Goal: Task Accomplishment & Management: Use online tool/utility

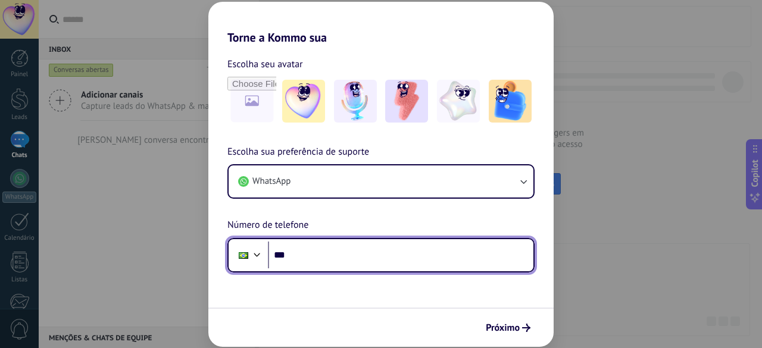
click at [297, 259] on input "***" at bounding box center [400, 255] width 265 height 27
type input "**********"
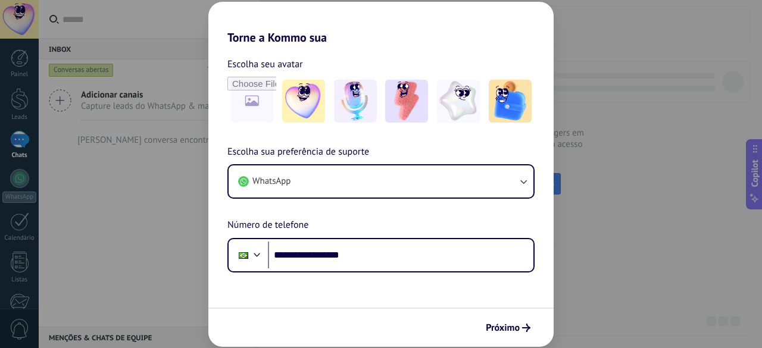
click at [297, 328] on span "Próximo" at bounding box center [503, 328] width 34 height 8
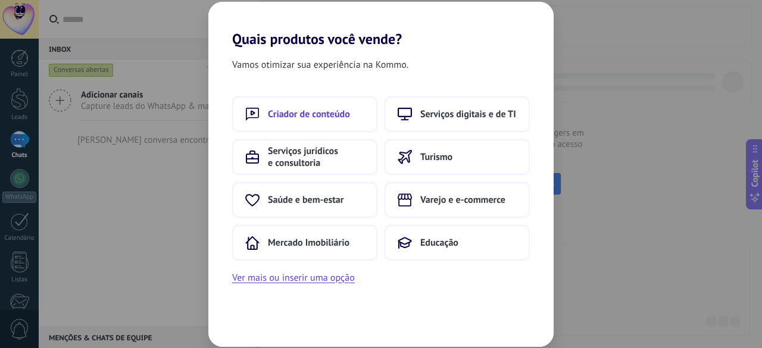
click at [297, 115] on span "Criador de conteúdo" at bounding box center [309, 114] width 82 height 12
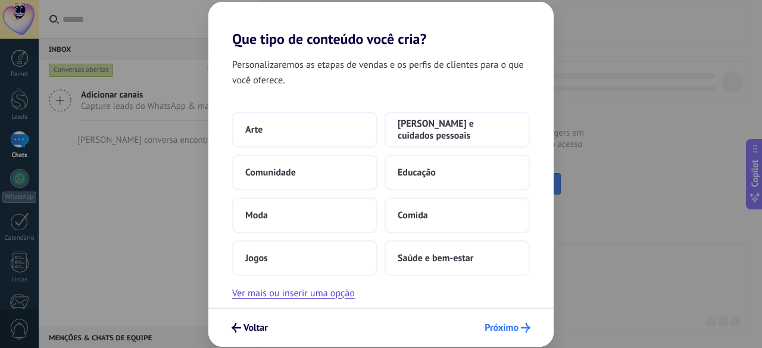
click at [297, 324] on span "Próximo" at bounding box center [501, 328] width 34 height 8
click at [297, 327] on span "Próximo" at bounding box center [501, 328] width 34 height 8
click at [296, 261] on button "Jogos" at bounding box center [304, 258] width 145 height 36
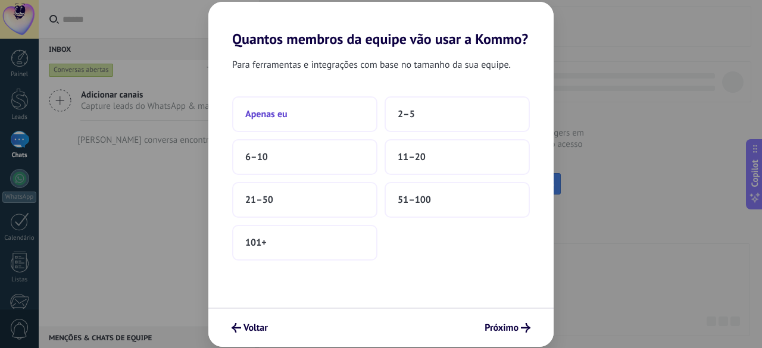
click at [297, 118] on button "Apenas eu" at bounding box center [304, 114] width 145 height 36
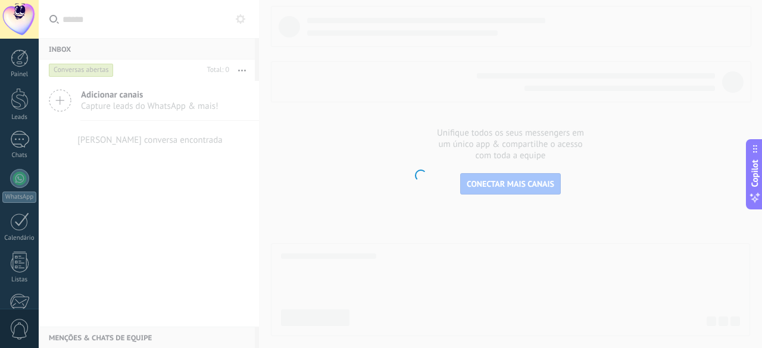
scroll to position [147, 0]
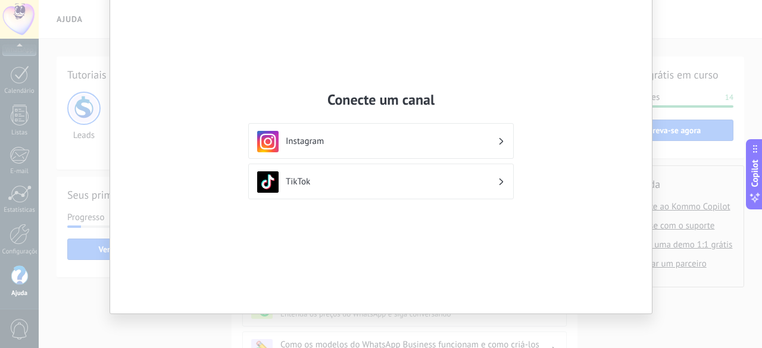
scroll to position [64, 0]
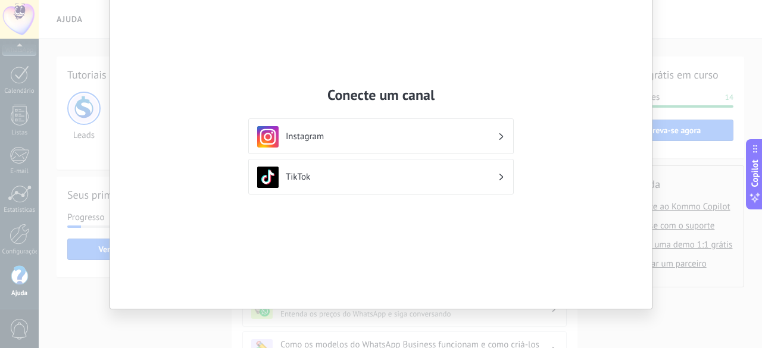
click at [297, 158] on div "Conecte um canal Instagram TikTok" at bounding box center [381, 174] width 762 height 348
click at [297, 329] on div "Conecte um canal Instagram TikTok" at bounding box center [381, 174] width 762 height 348
drag, startPoint x: 709, startPoint y: 189, endPoint x: 358, endPoint y: 133, distance: 355.5
click at [297, 133] on h3 "Instagram" at bounding box center [392, 136] width 212 height 11
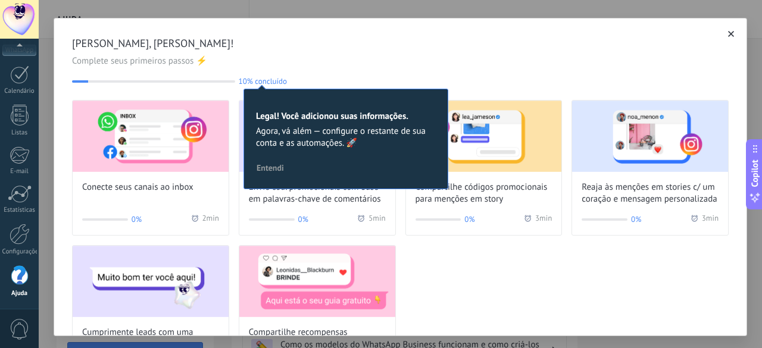
scroll to position [0, 0]
click at [297, 33] on icon "button" at bounding box center [731, 34] width 6 height 6
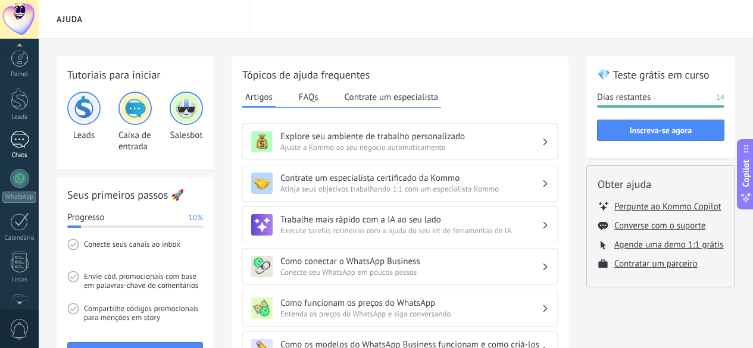
click at [18, 141] on div at bounding box center [19, 139] width 19 height 17
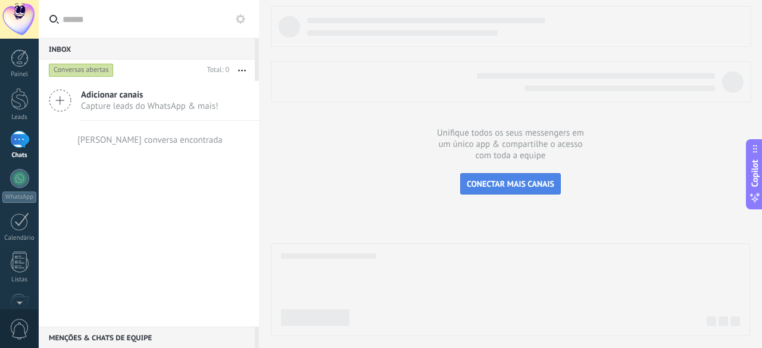
click at [297, 180] on span "CONECTAR MAIS CANAIS" at bounding box center [509, 184] width 87 height 11
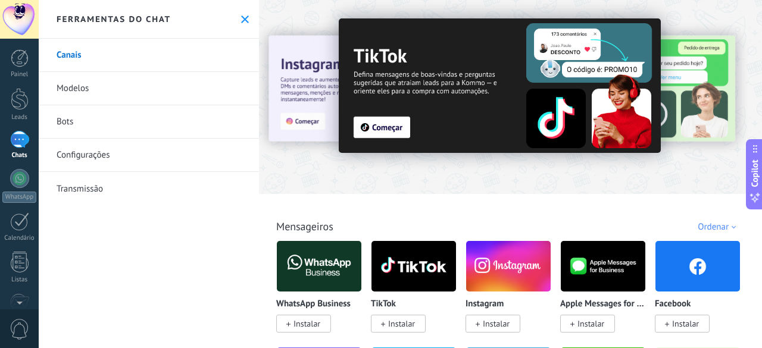
click at [97, 89] on link "Modelos" at bounding box center [149, 88] width 220 height 33
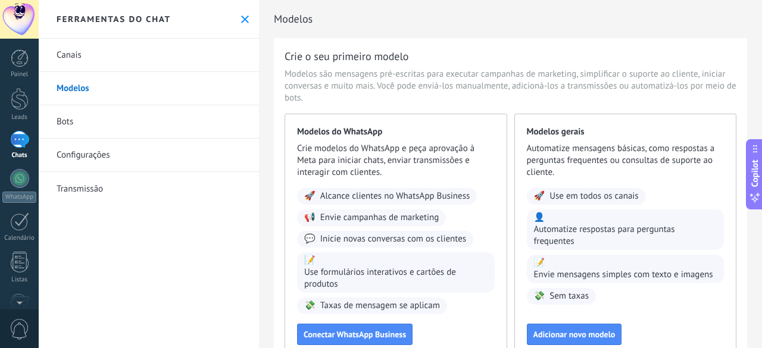
scroll to position [87, 0]
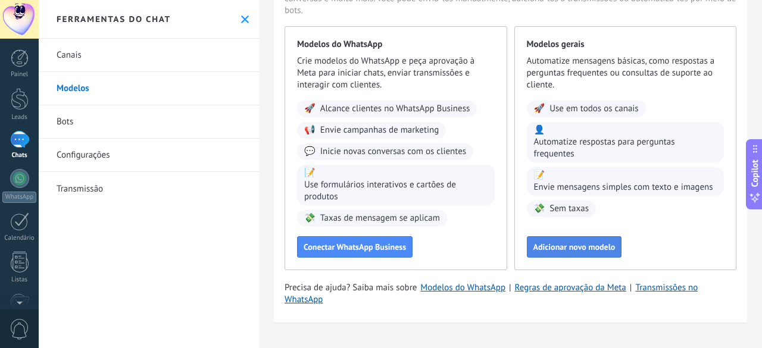
click at [297, 250] on span "Adicionar novo modelo" at bounding box center [574, 247] width 82 height 8
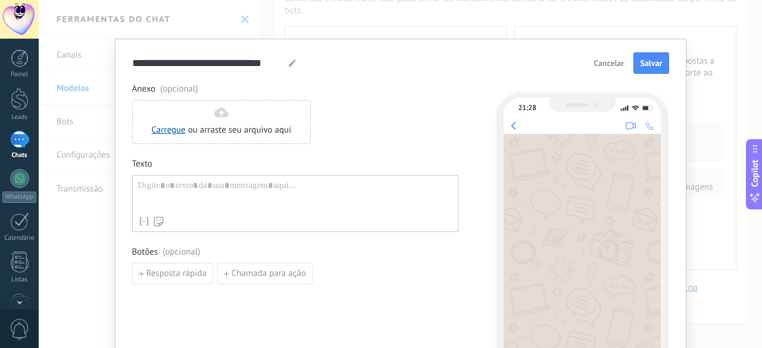
click at [297, 63] on span "Cancelar" at bounding box center [608, 63] width 30 height 8
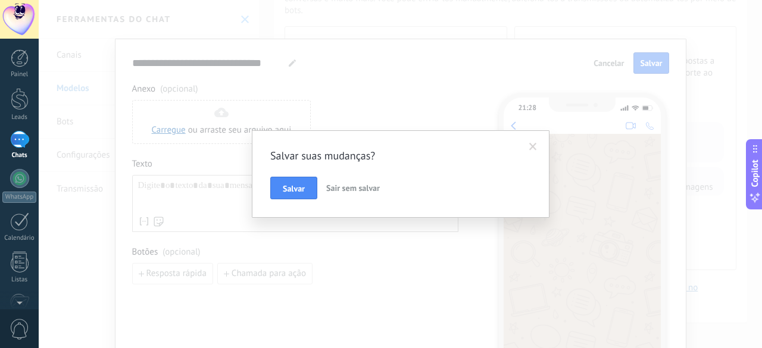
click at [297, 186] on span "Sair sem salvar" at bounding box center [353, 188] width 54 height 11
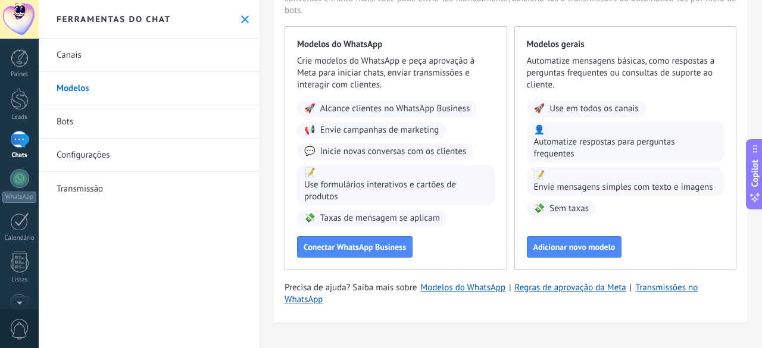
click at [154, 58] on link "Canais" at bounding box center [149, 55] width 220 height 33
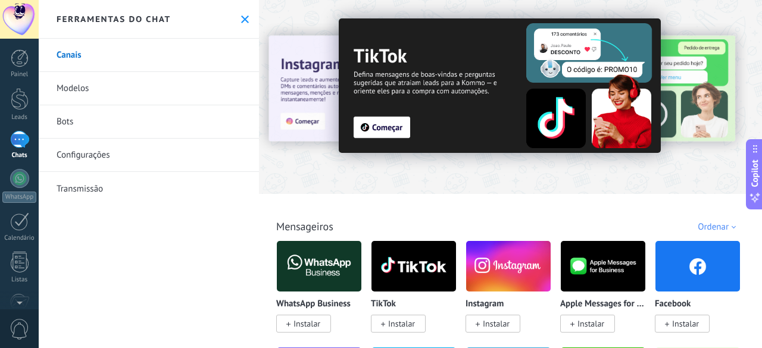
click at [23, 137] on div at bounding box center [19, 139] width 19 height 17
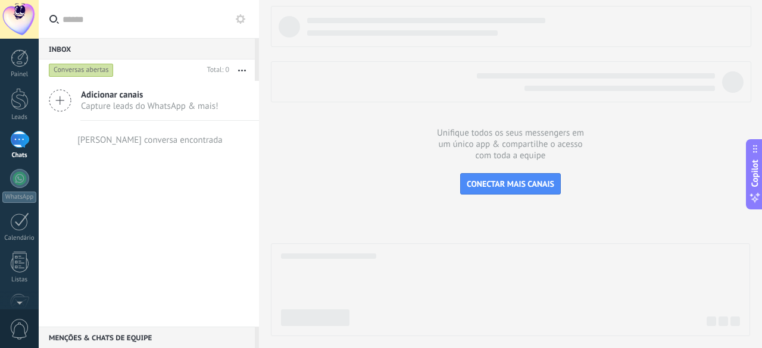
click at [111, 96] on span "Adicionar canais" at bounding box center [149, 94] width 137 height 11
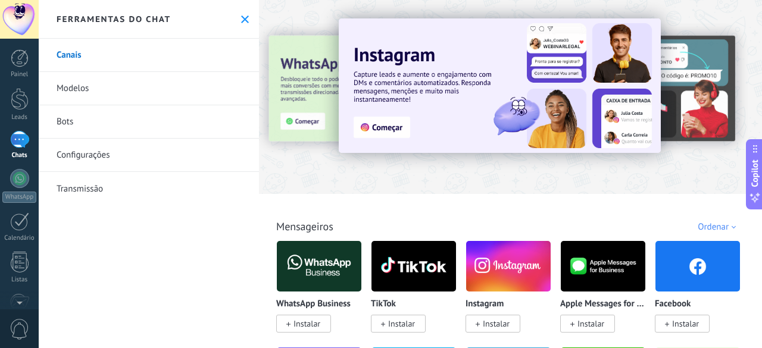
click at [241, 20] on icon at bounding box center [245, 19] width 8 height 8
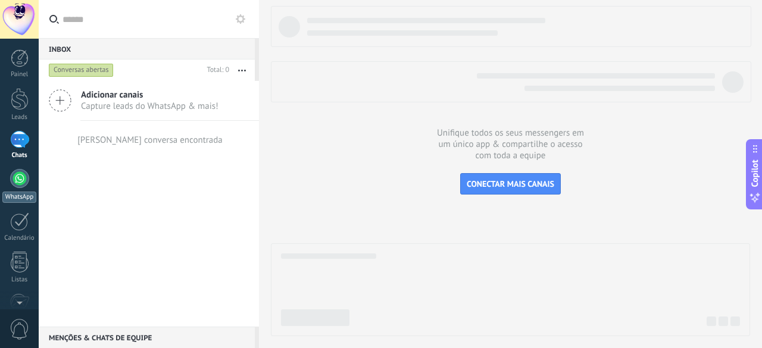
click at [9, 177] on link "WhatsApp" at bounding box center [19, 186] width 39 height 34
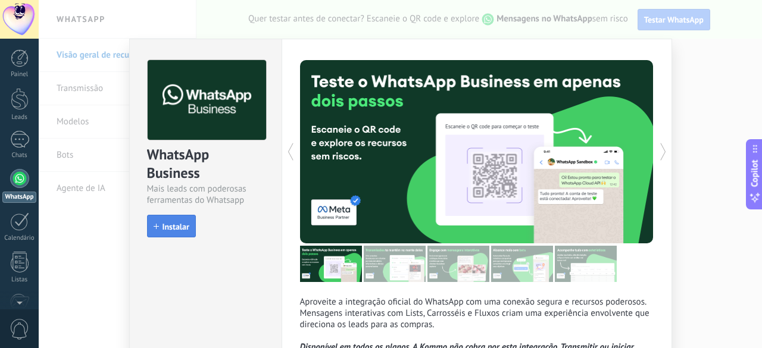
click at [165, 230] on span "Instalar" at bounding box center [175, 227] width 27 height 8
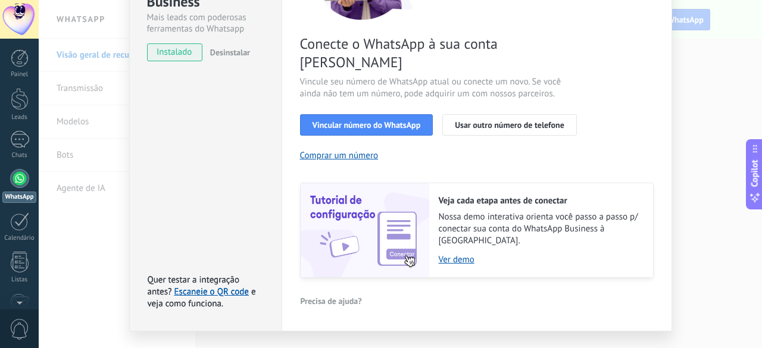
scroll to position [72, 0]
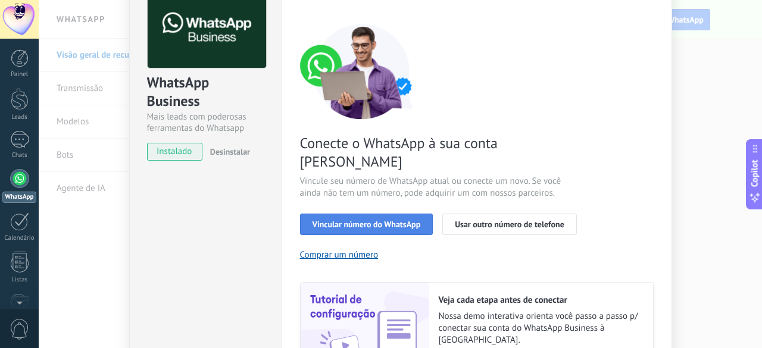
click at [297, 220] on span "Vincular número do WhatsApp" at bounding box center [366, 224] width 108 height 8
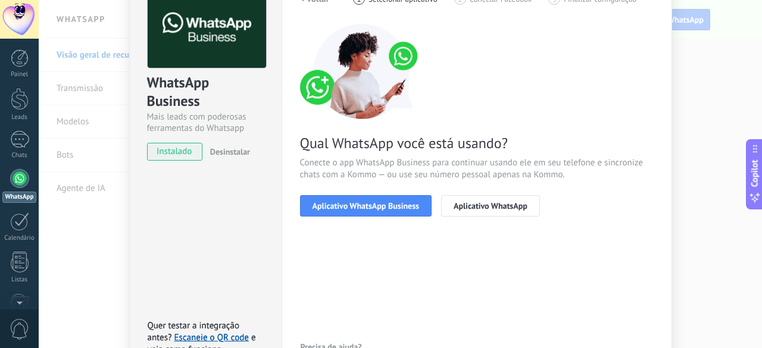
click at [297, 208] on span "Aplicativo WhatsApp Business" at bounding box center [365, 206] width 107 height 8
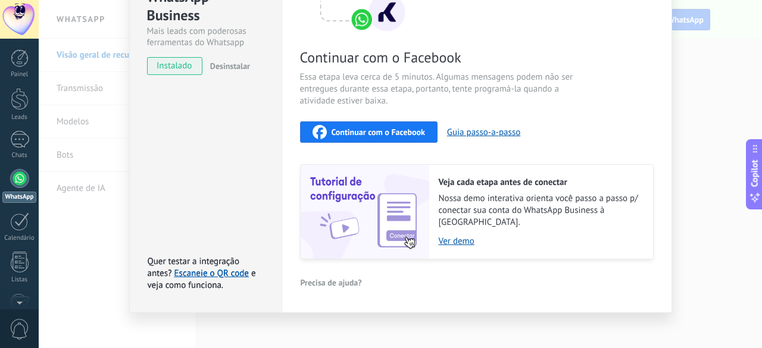
scroll to position [58, 0]
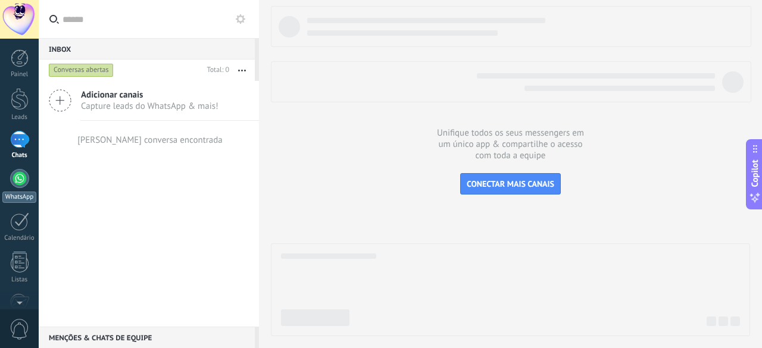
click at [18, 189] on link "WhatsApp" at bounding box center [19, 186] width 39 height 34
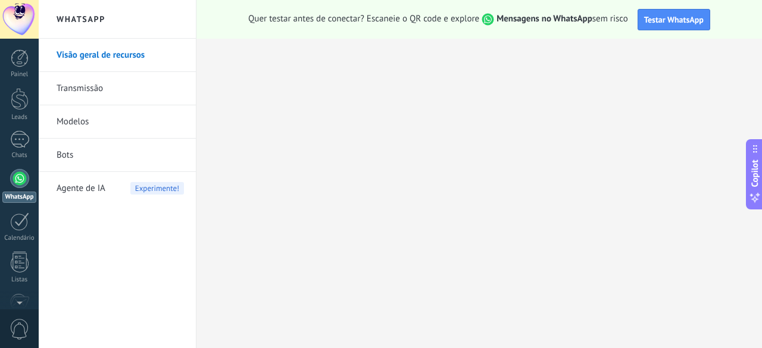
click at [17, 181] on div at bounding box center [19, 178] width 19 height 19
click at [19, 178] on div at bounding box center [19, 178] width 19 height 19
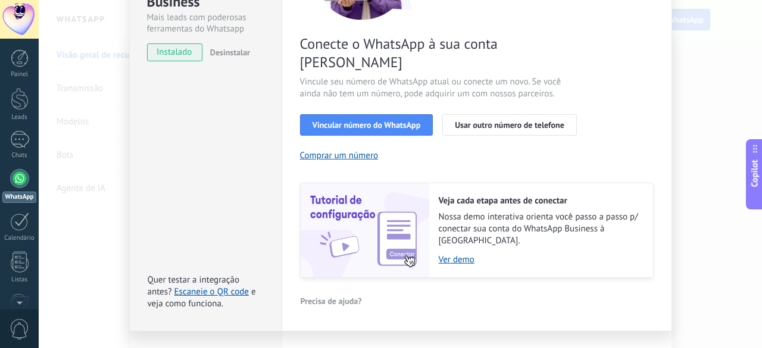
scroll to position [72, 0]
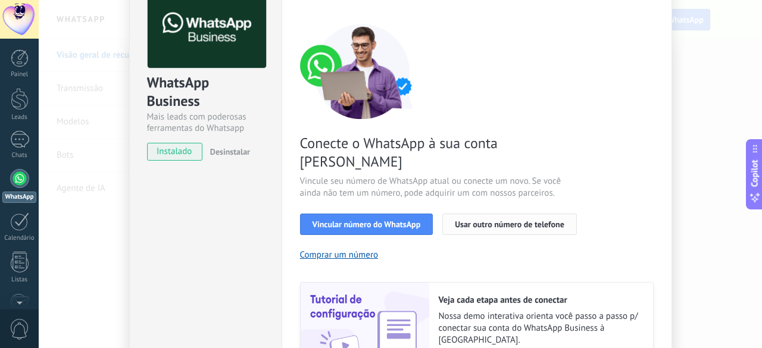
click at [297, 220] on span "Usar outro número de telefone" at bounding box center [509, 224] width 109 height 8
click at [297, 220] on span "Vincular número do WhatsApp" at bounding box center [366, 224] width 108 height 8
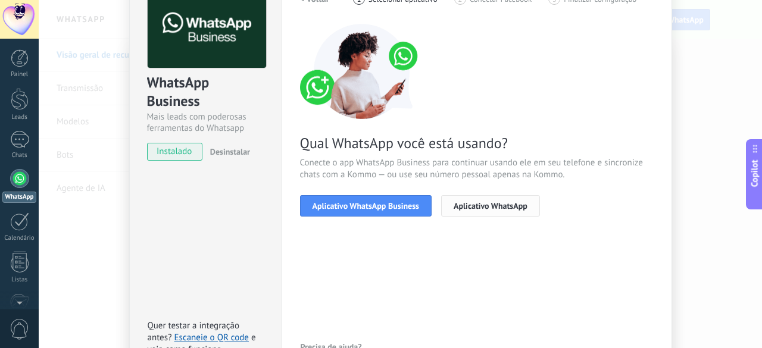
click at [297, 211] on button "Aplicativo WhatsApp" at bounding box center [490, 205] width 99 height 21
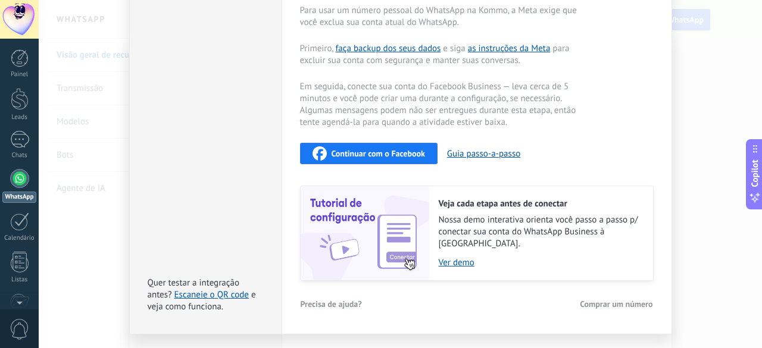
scroll to position [271, 0]
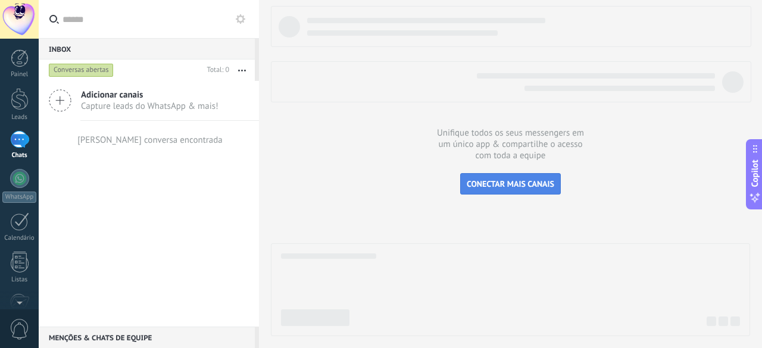
click at [297, 184] on span "CONECTAR MAIS CANAIS" at bounding box center [509, 184] width 87 height 11
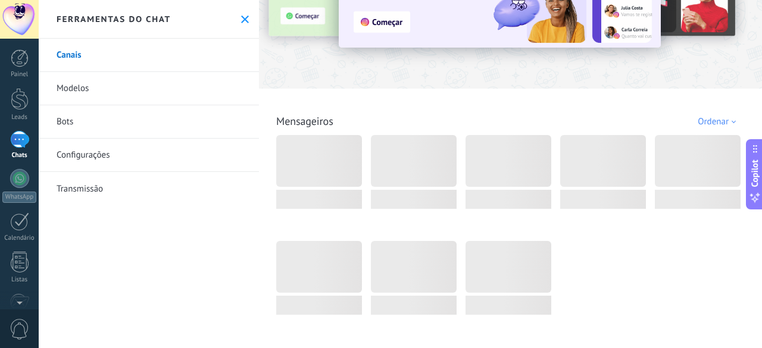
scroll to position [198, 0]
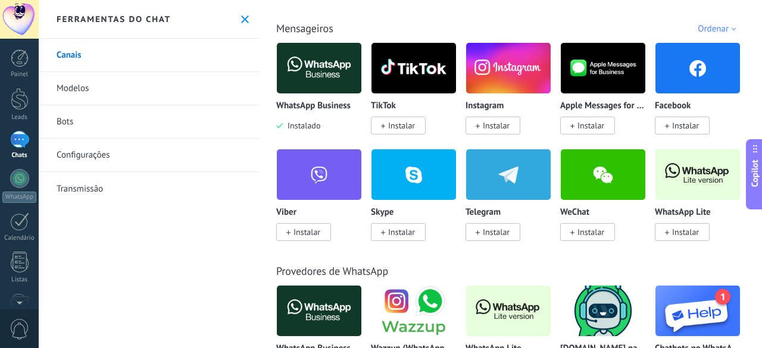
click at [297, 89] on img at bounding box center [319, 68] width 84 height 58
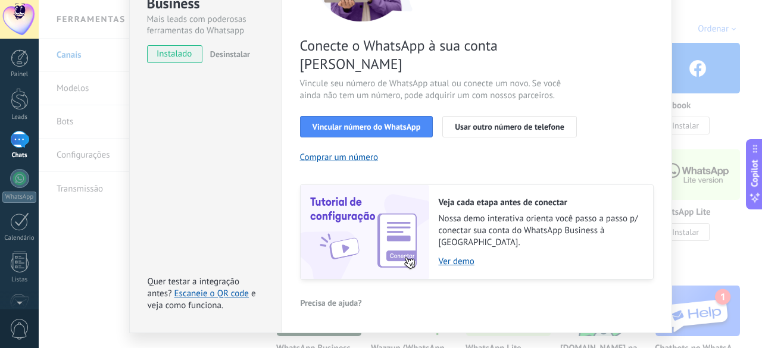
scroll to position [171, 0]
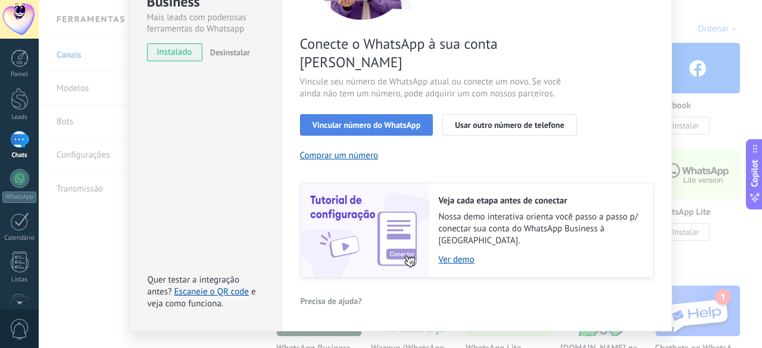
click at [297, 121] on span "Vincular número do WhatsApp" at bounding box center [366, 125] width 108 height 8
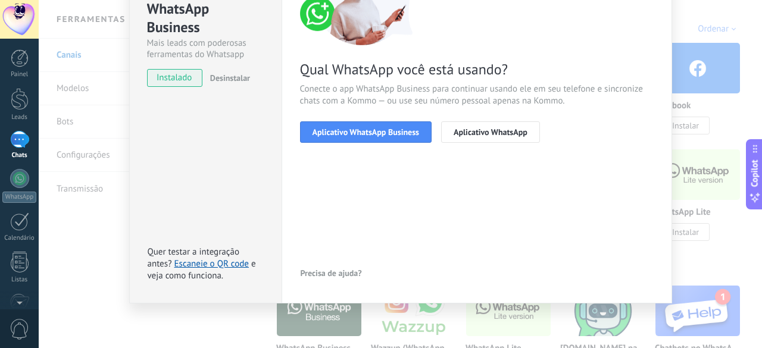
scroll to position [146, 0]
click at [297, 134] on span "Aplicativo WhatsApp Business" at bounding box center [365, 132] width 107 height 8
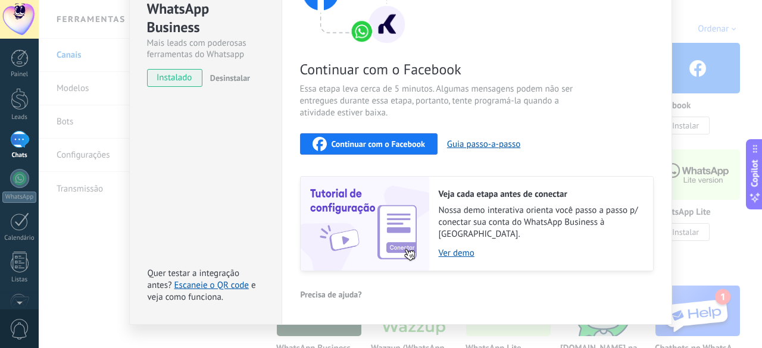
click at [297, 151] on button "Continuar com o Facebook" at bounding box center [368, 143] width 137 height 21
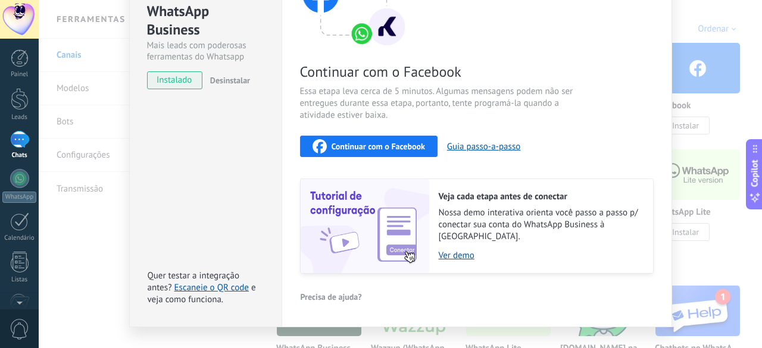
scroll to position [158, 0]
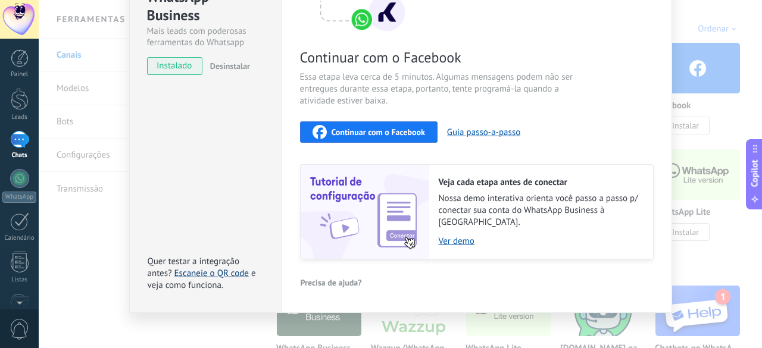
click at [212, 268] on link "Escaneie o QR code" at bounding box center [211, 273] width 74 height 11
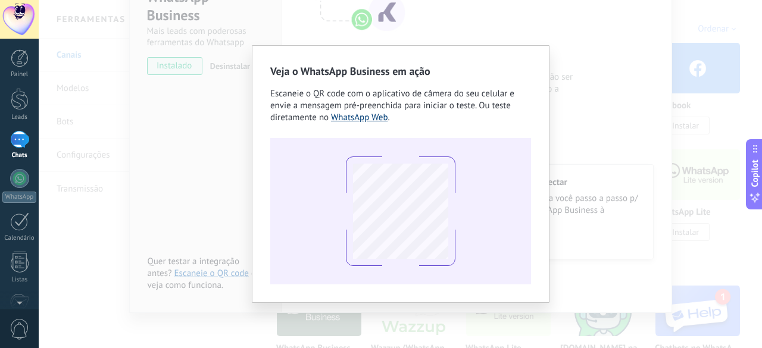
click at [297, 116] on link "WhatsApp Web" at bounding box center [359, 117] width 57 height 11
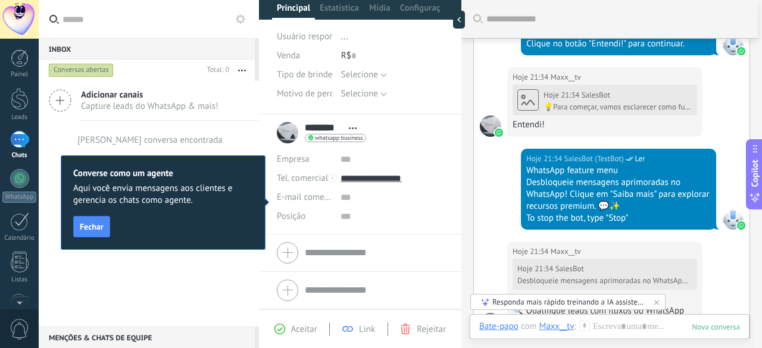
scroll to position [362, 0]
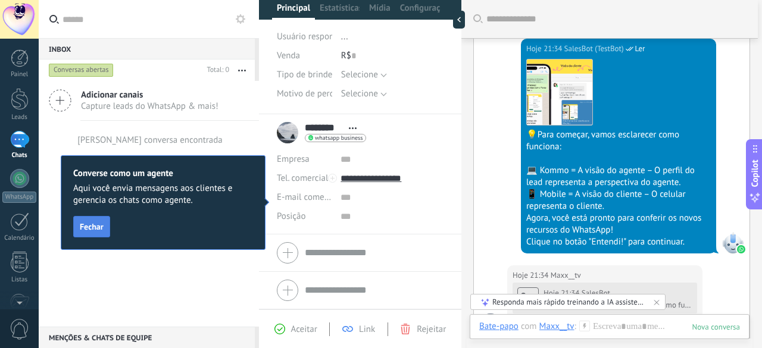
click at [93, 230] on span "Fechar" at bounding box center [92, 227] width 24 height 8
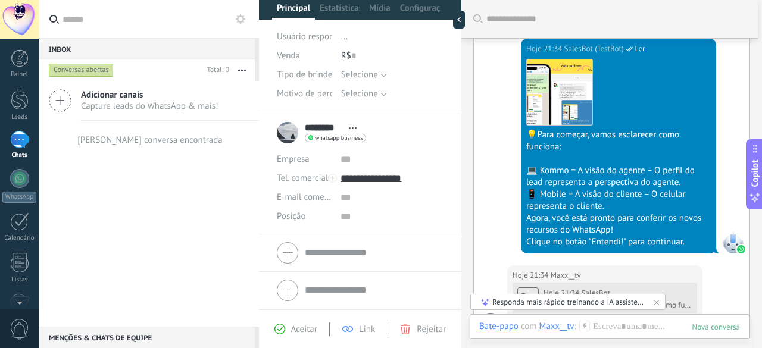
click at [120, 97] on span "Adicionar canais" at bounding box center [149, 94] width 137 height 11
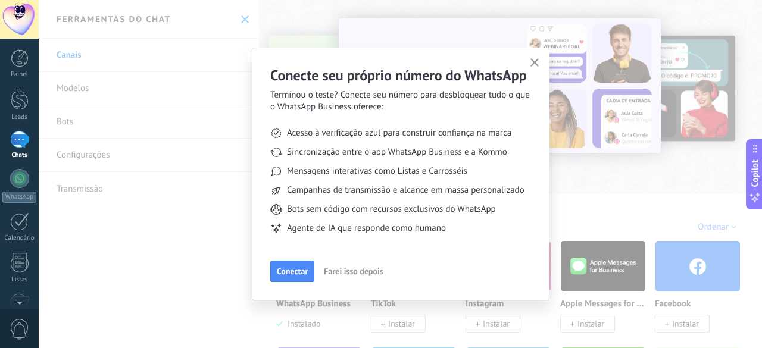
click at [296, 268] on span "Conectar" at bounding box center [292, 271] width 31 height 8
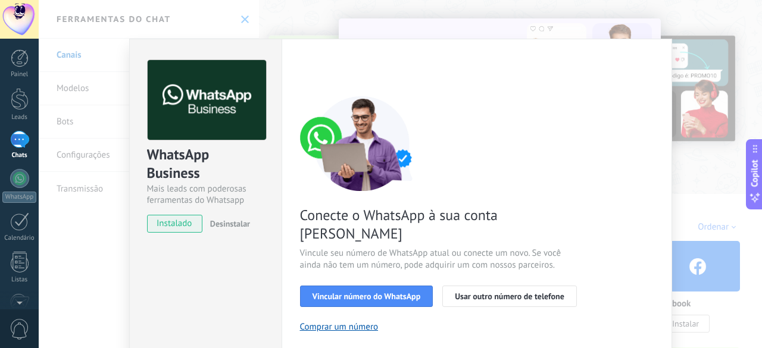
scroll to position [171, 0]
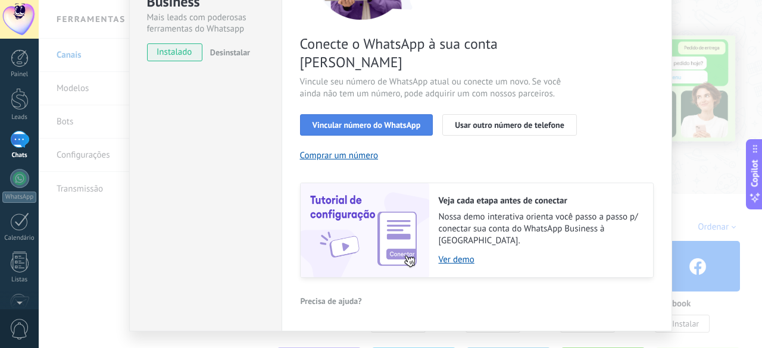
click at [297, 121] on span "Vincular número do WhatsApp" at bounding box center [366, 125] width 108 height 8
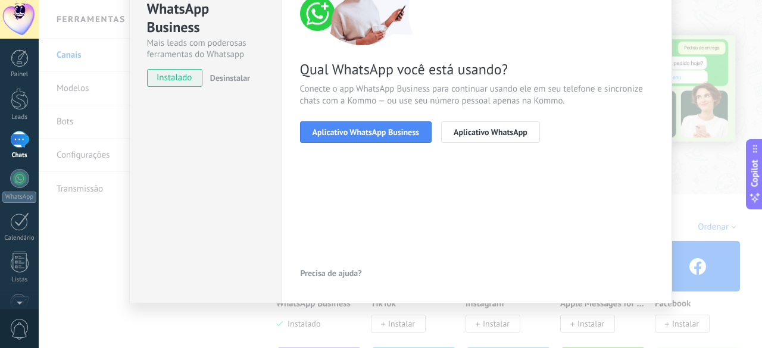
scroll to position [46, 0]
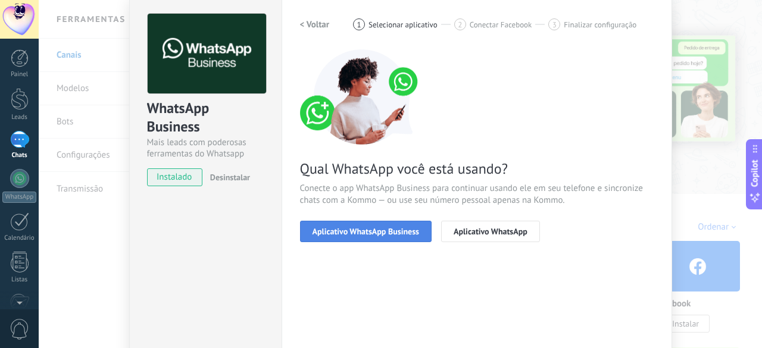
click at [297, 232] on span "Aplicativo WhatsApp Business" at bounding box center [365, 231] width 107 height 8
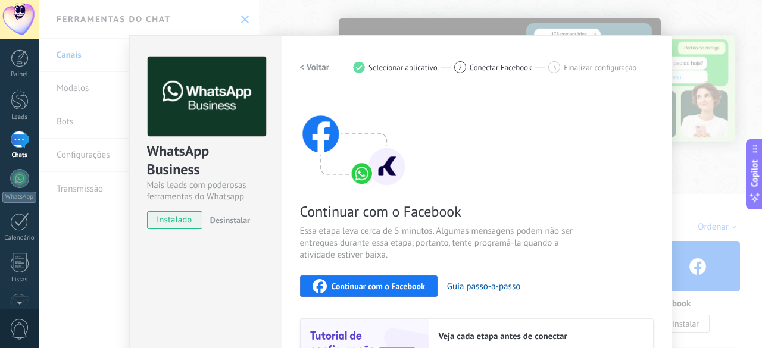
scroll to position [0, 0]
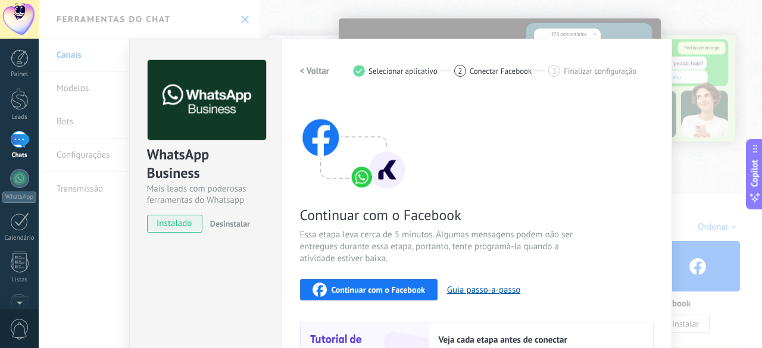
click at [297, 117] on div "WhatsApp Business Mais leads com poderosas ferramentas do Whatsapp instalado De…" at bounding box center [400, 174] width 723 height 348
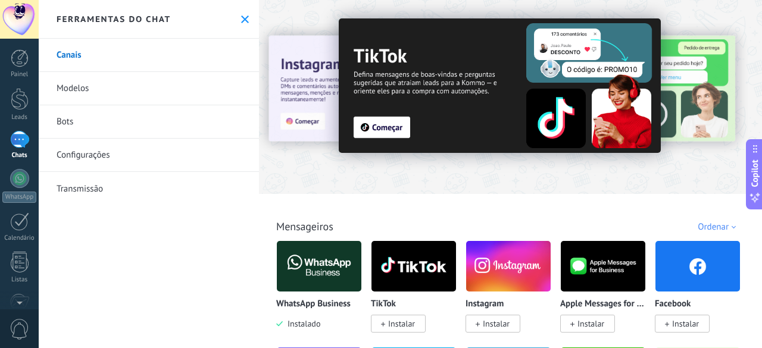
click at [104, 85] on link "Modelos" at bounding box center [149, 88] width 220 height 33
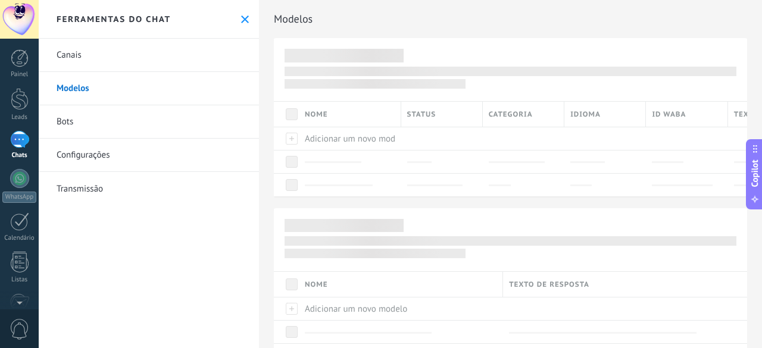
click at [71, 126] on link "Bots" at bounding box center [149, 121] width 220 height 33
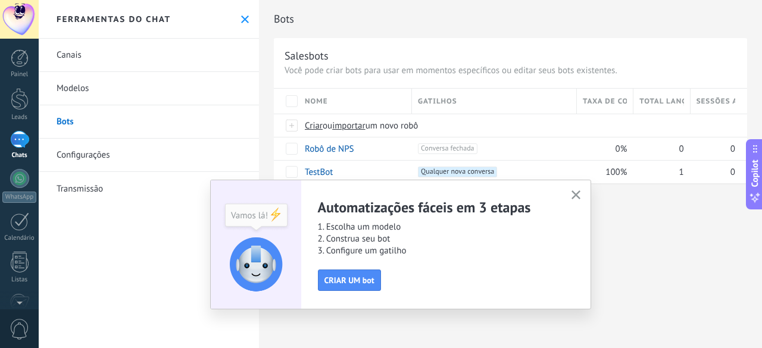
click at [297, 194] on use "button" at bounding box center [575, 194] width 9 height 9
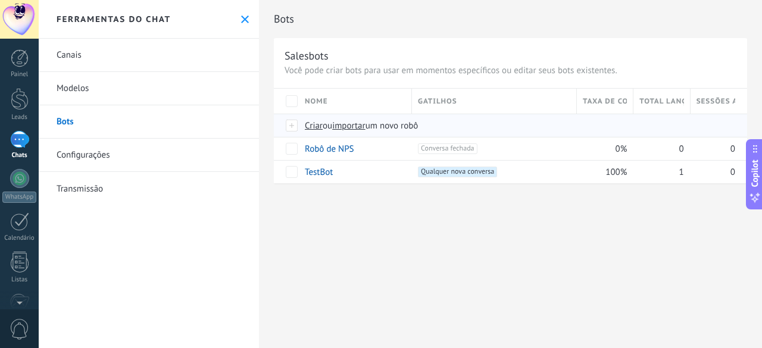
click at [297, 123] on span "Criar" at bounding box center [314, 125] width 18 height 11
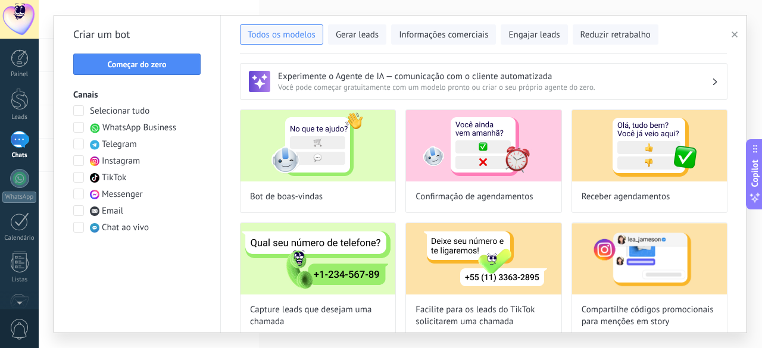
click at [136, 128] on span "WhatsApp Business" at bounding box center [139, 128] width 74 height 12
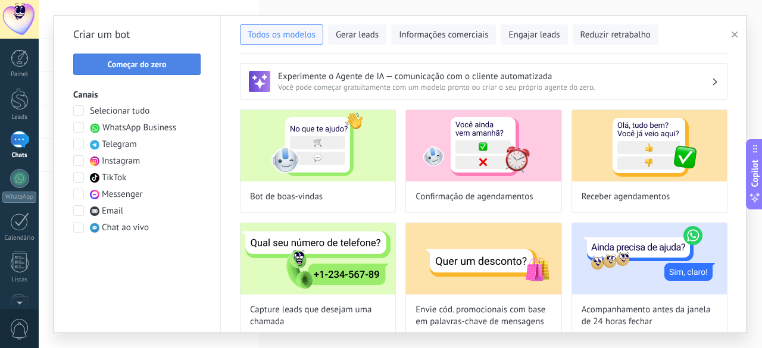
click at [161, 59] on button "Começar do zero" at bounding box center [136, 64] width 127 height 21
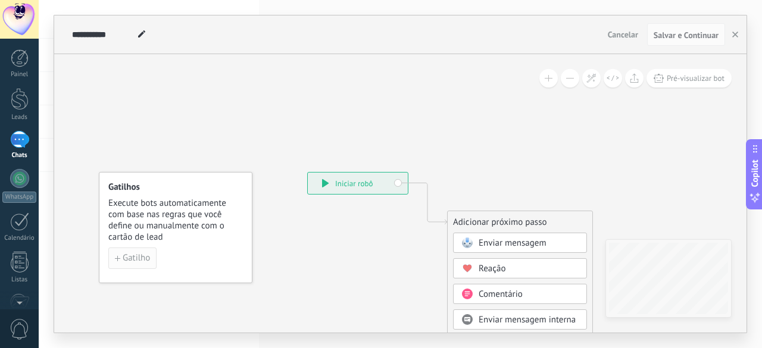
click at [146, 252] on button "Gatilho" at bounding box center [132, 258] width 48 height 21
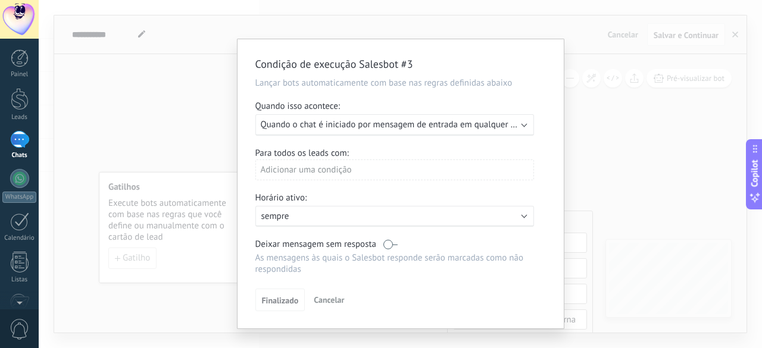
click at [297, 299] on span "Cancelar" at bounding box center [329, 300] width 30 height 11
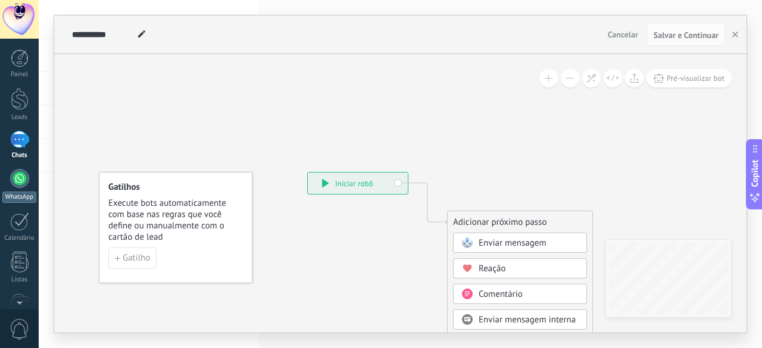
click at [17, 180] on div at bounding box center [19, 178] width 19 height 19
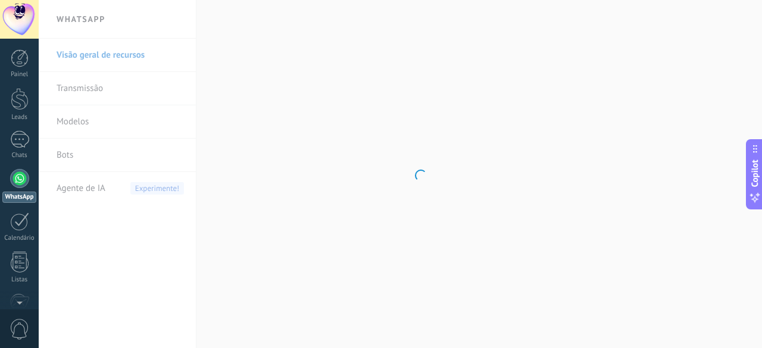
click at [68, 155] on body ".abecls-1,.abecls-2{fill-rule:evenodd}.abecls-2{fill:#fff} .abhcls-1{fill:none}…" at bounding box center [381, 174] width 762 height 348
click at [61, 156] on link "Bots" at bounding box center [120, 155] width 127 height 33
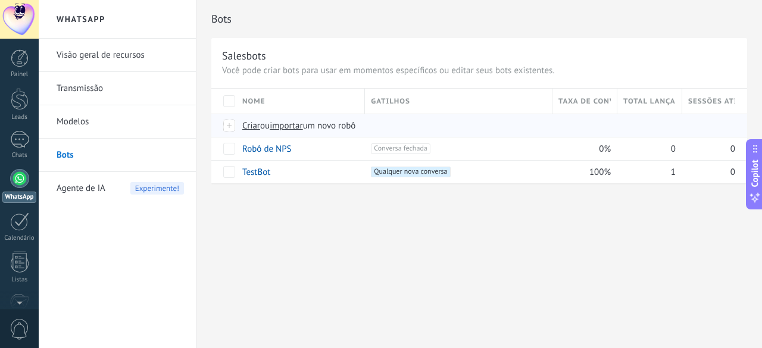
click at [249, 130] on span "Criar" at bounding box center [251, 125] width 18 height 11
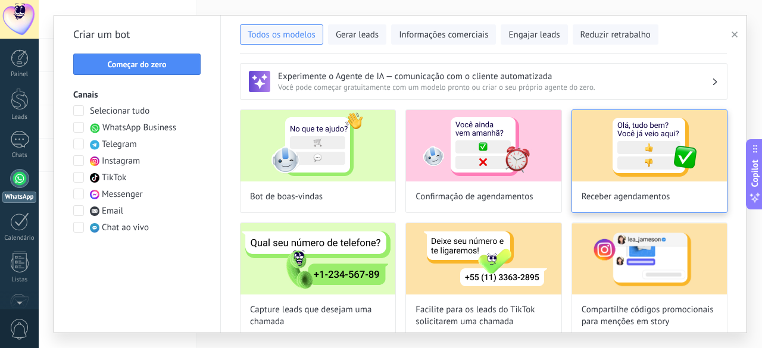
scroll to position [99, 0]
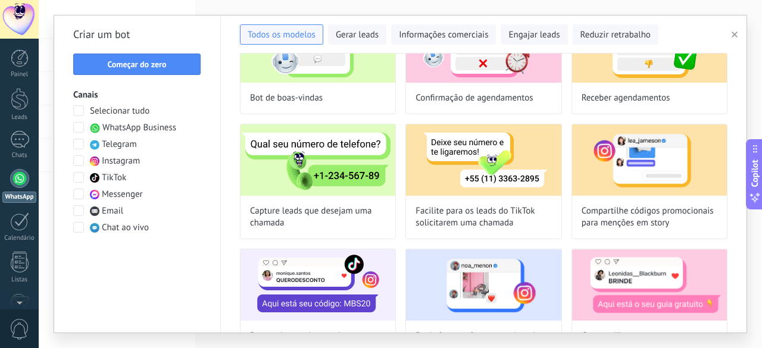
click at [162, 126] on span "WhatsApp Business" at bounding box center [139, 128] width 74 height 12
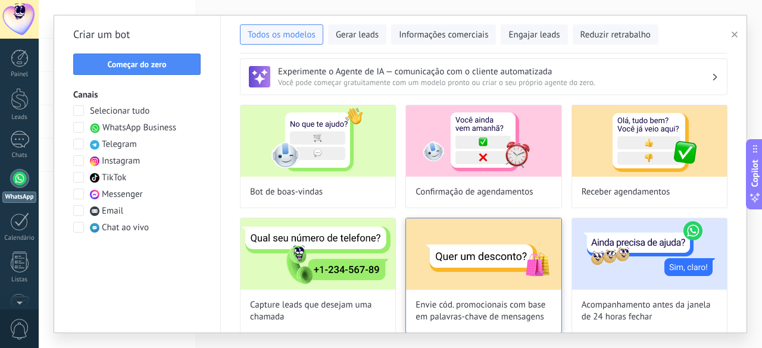
scroll to position [0, 0]
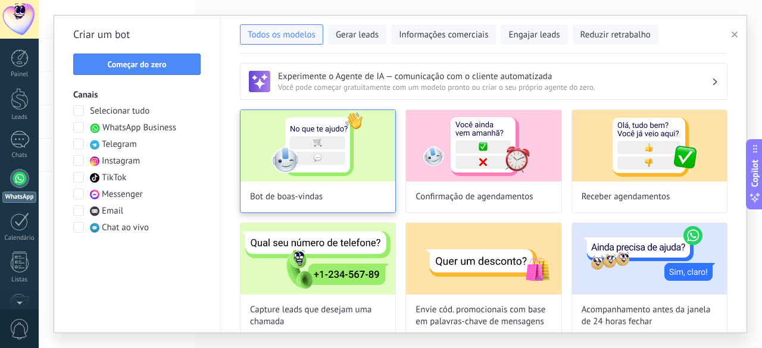
click at [297, 177] on img at bounding box center [317, 145] width 155 height 71
type input "**********"
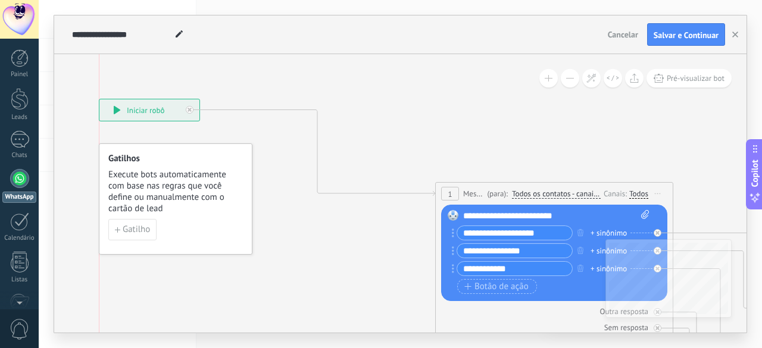
drag, startPoint x: 362, startPoint y: 152, endPoint x: 149, endPoint y: 106, distance: 218.6
click at [149, 106] on div "**********" at bounding box center [149, 109] width 100 height 21
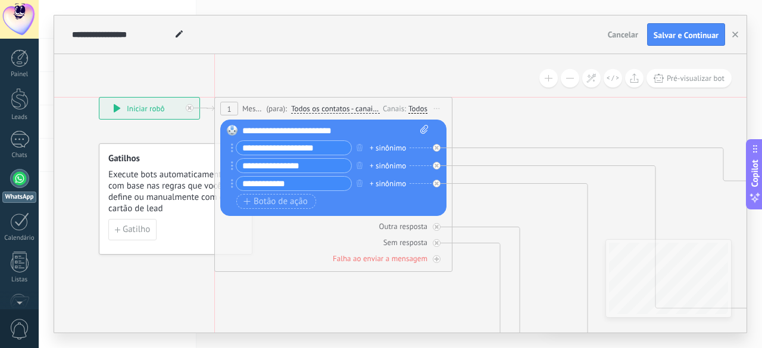
drag, startPoint x: 519, startPoint y: 190, endPoint x: 298, endPoint y: 104, distance: 236.8
click at [297, 102] on div "1 Message ******* (para): Todos os contatos - canais selecionados Todos os cont…" at bounding box center [333, 109] width 237 height 22
click at [297, 144] on icon "button" at bounding box center [359, 147] width 6 height 7
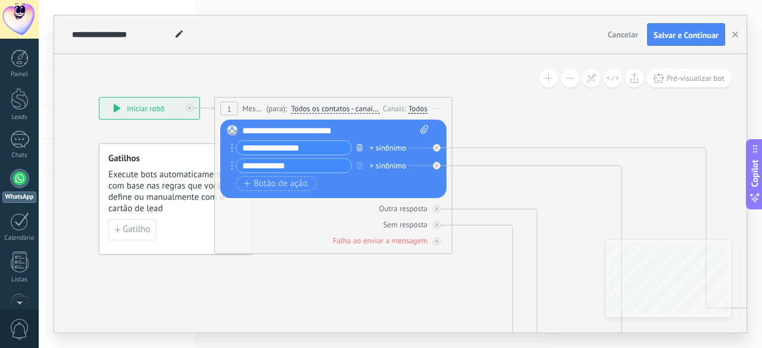
click at [297, 147] on icon "button" at bounding box center [359, 147] width 6 height 7
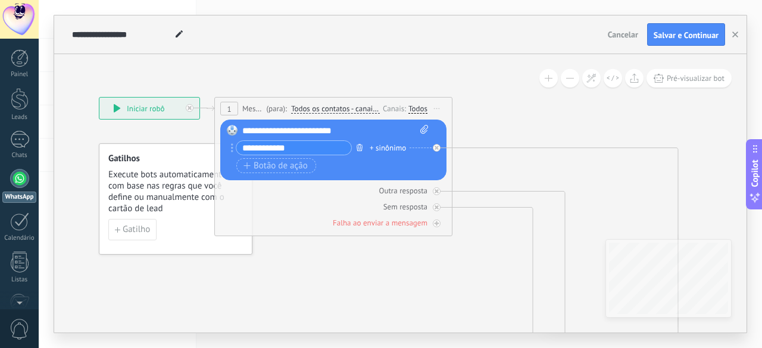
click at [297, 147] on icon "button" at bounding box center [359, 147] width 6 height 7
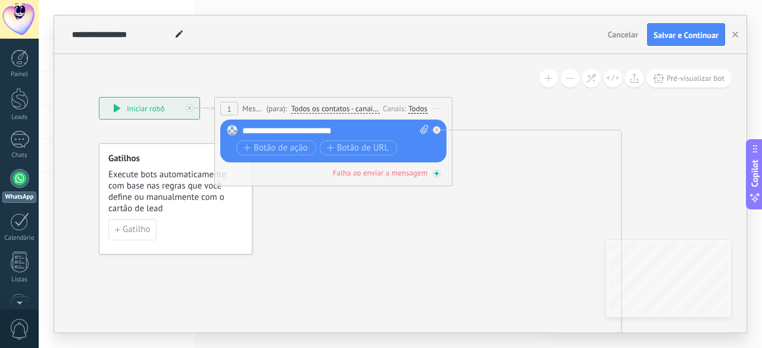
click at [297, 173] on div "Falha ao enviar a mensagem" at bounding box center [380, 173] width 95 height 10
click at [297, 236] on div "Adicionar próximo passo" at bounding box center [543, 237] width 105 height 20
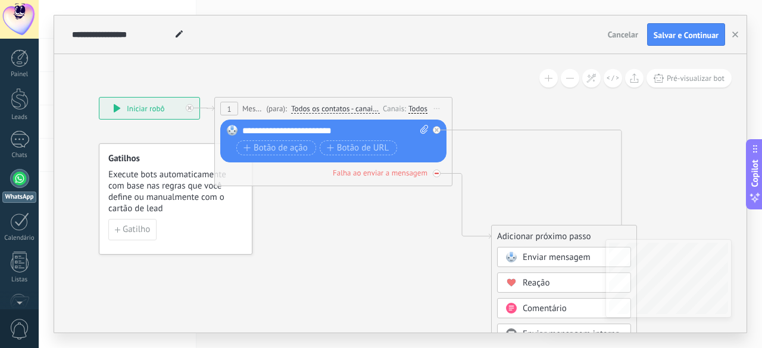
click at [297, 171] on icon at bounding box center [436, 173] width 4 height 4
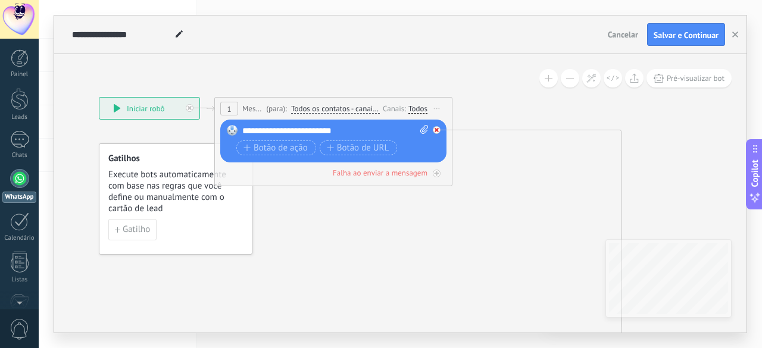
click at [297, 130] on div at bounding box center [437, 130] width 8 height 8
click at [297, 129] on div "Substituir Remover Converter para mensagem de voz Arraste a imagem aqui para an…" at bounding box center [333, 141] width 226 height 43
click at [279, 131] on div "**********" at bounding box center [335, 131] width 186 height 12
click at [297, 131] on div "**********" at bounding box center [335, 131] width 186 height 12
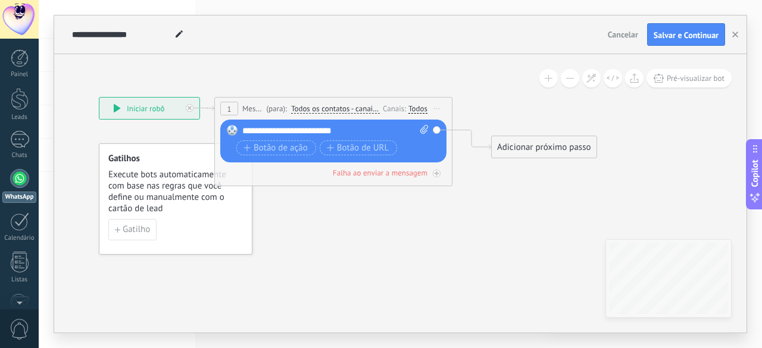
click at [297, 151] on div "Adicionar próximo passo" at bounding box center [543, 147] width 105 height 20
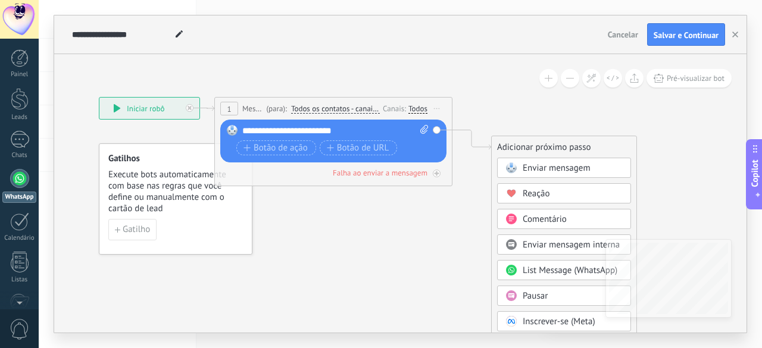
click at [297, 169] on span "Enviar mensagem" at bounding box center [556, 167] width 68 height 11
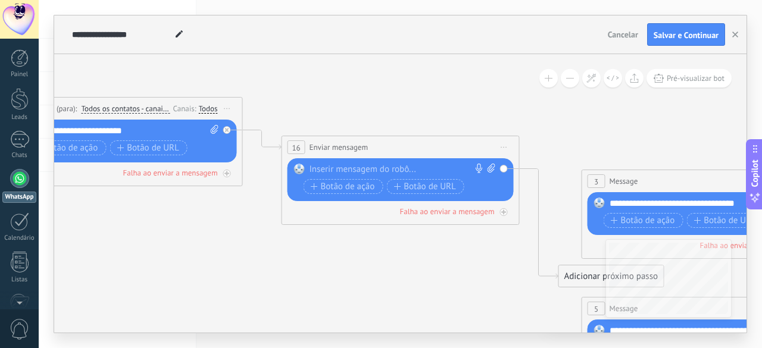
click at [297, 170] on div at bounding box center [397, 170] width 177 height 12
click at [297, 170] on div "**" at bounding box center [402, 170] width 186 height 12
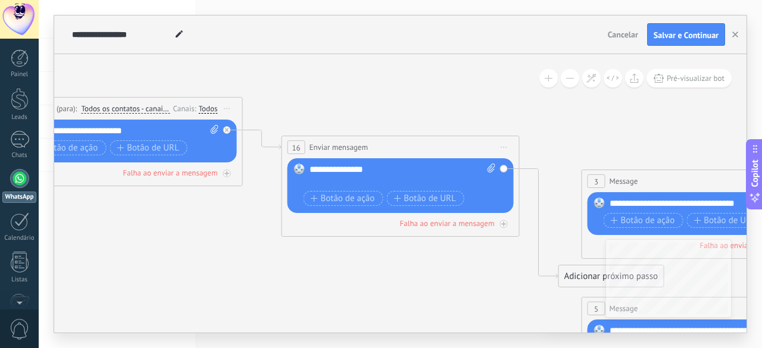
click at [297, 170] on div "**********" at bounding box center [402, 176] width 186 height 24
click at [297, 165] on div "**********" at bounding box center [402, 176] width 186 height 24
drag, startPoint x: 442, startPoint y: 65, endPoint x: 433, endPoint y: 60, distance: 10.4
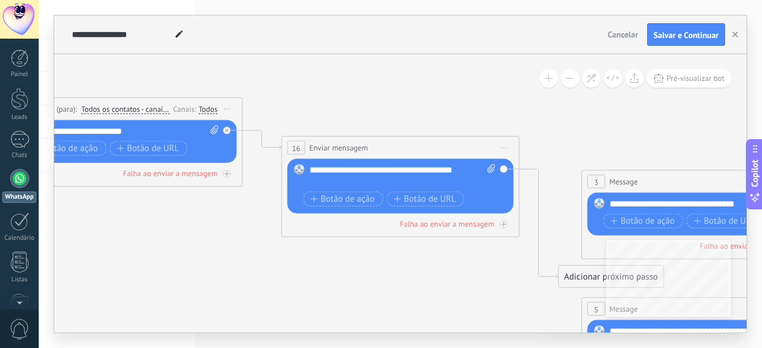
drag, startPoint x: 433, startPoint y: 60, endPoint x: 409, endPoint y: 98, distance: 44.9
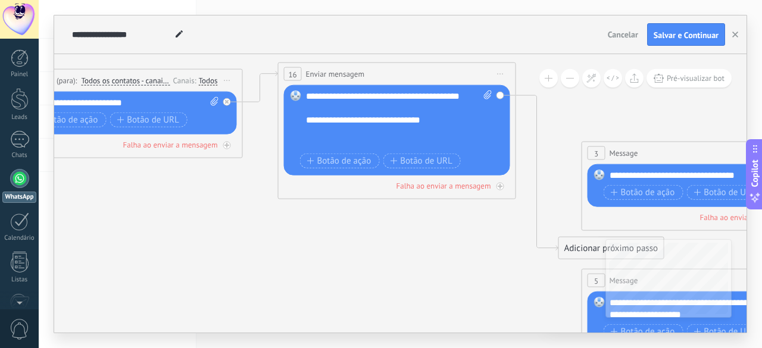
drag, startPoint x: 368, startPoint y: 109, endPoint x: 364, endPoint y: 70, distance: 40.0
click at [297, 70] on div "**********" at bounding box center [396, 74] width 237 height 22
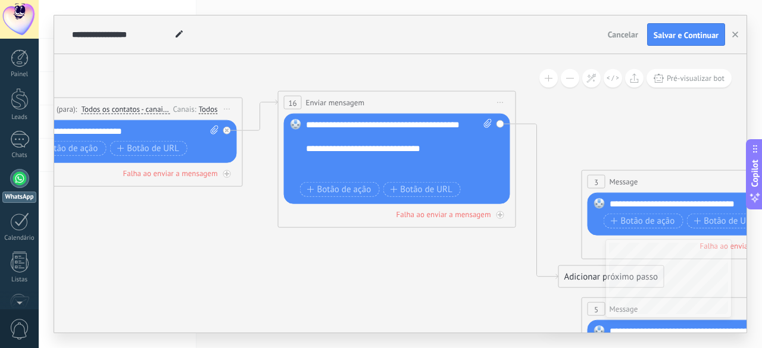
drag, startPoint x: 119, startPoint y: 216, endPoint x: 105, endPoint y: 214, distance: 13.8
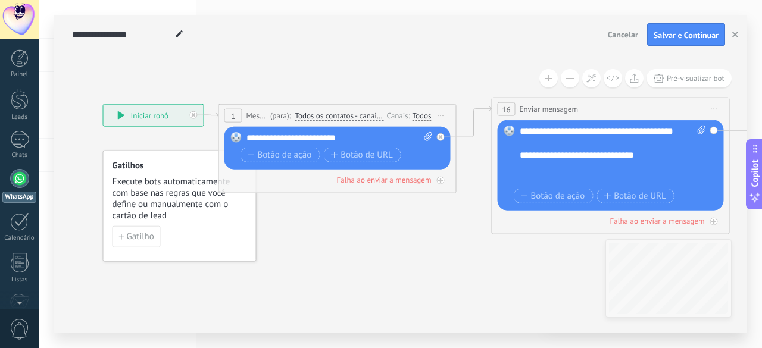
drag, startPoint x: 95, startPoint y: 218, endPoint x: 316, endPoint y: 226, distance: 221.5
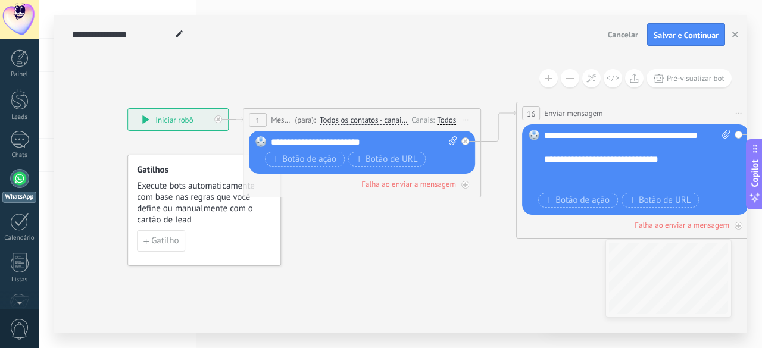
click at [172, 117] on div "**********" at bounding box center [178, 119] width 100 height 21
click at [172, 124] on div "**********" at bounding box center [178, 119] width 100 height 21
click at [297, 168] on div "**********" at bounding box center [637, 160] width 186 height 60
click at [297, 199] on span "Botão de ação" at bounding box center [577, 201] width 64 height 10
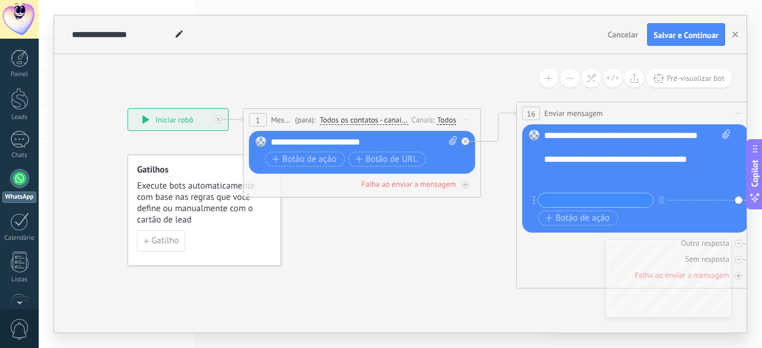
click at [297, 202] on input "text" at bounding box center [595, 200] width 115 height 14
type input "******"
click at [297, 218] on span "Botão de ação" at bounding box center [577, 219] width 64 height 10
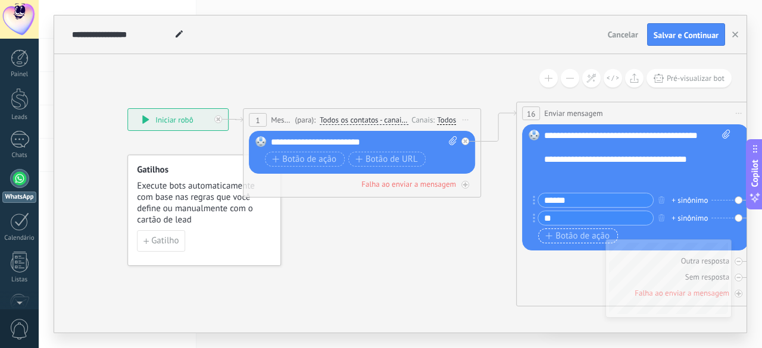
type input "*"
type input "*******"
click at [297, 239] on span "Botão de ação" at bounding box center [577, 236] width 64 height 10
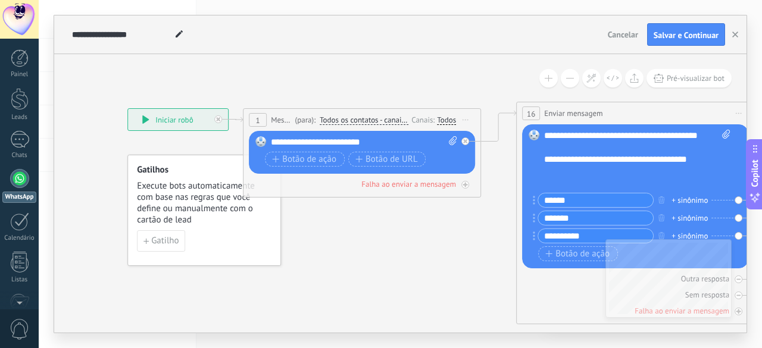
type input "**********"
click at [297, 168] on div "**********" at bounding box center [637, 160] width 186 height 60
click at [297, 148] on div "**********" at bounding box center [637, 160] width 186 height 60
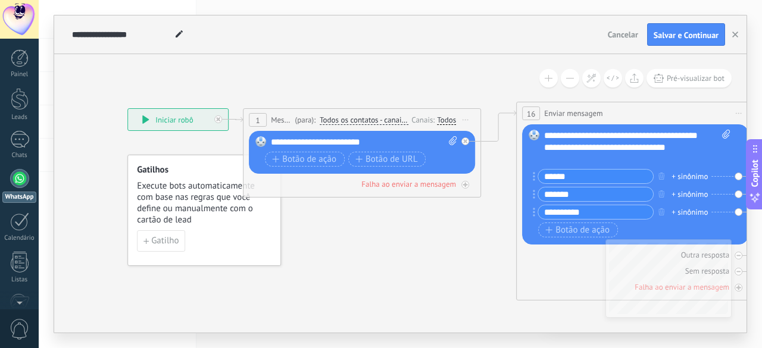
click at [297, 146] on div "**********" at bounding box center [637, 148] width 186 height 36
click at [297, 38] on span "Salvar e Continuar" at bounding box center [685, 35] width 65 height 8
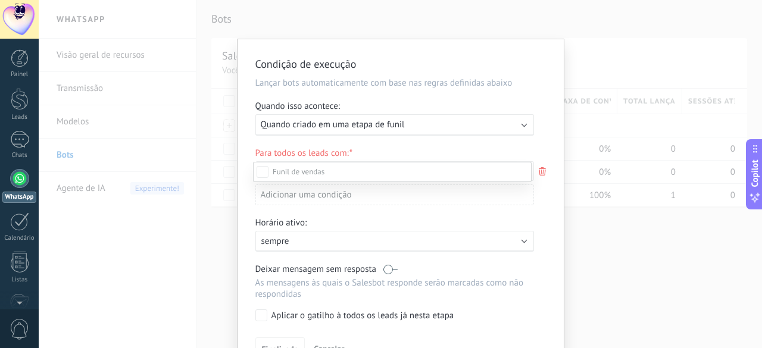
type textarea "**********"
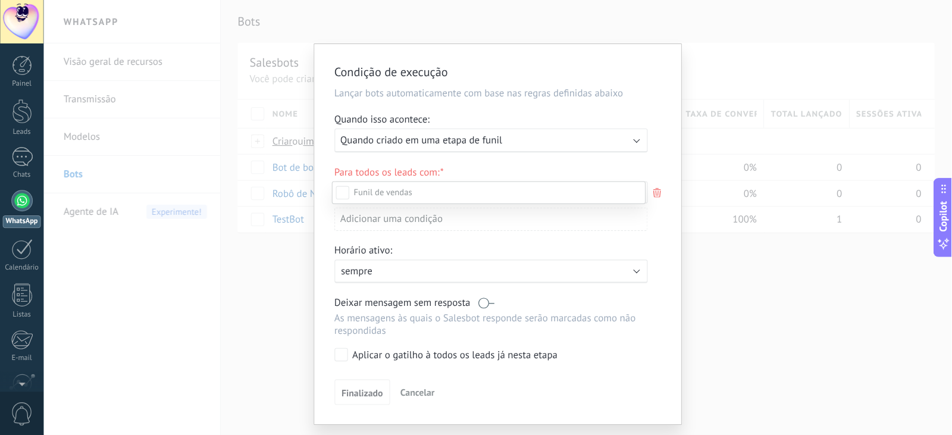
scroll to position [17, 0]
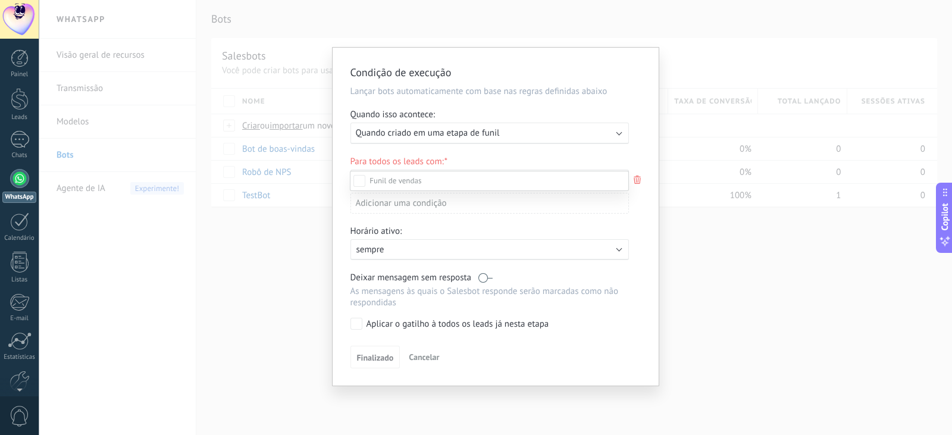
click at [297, 134] on div at bounding box center [495, 217] width 913 height 435
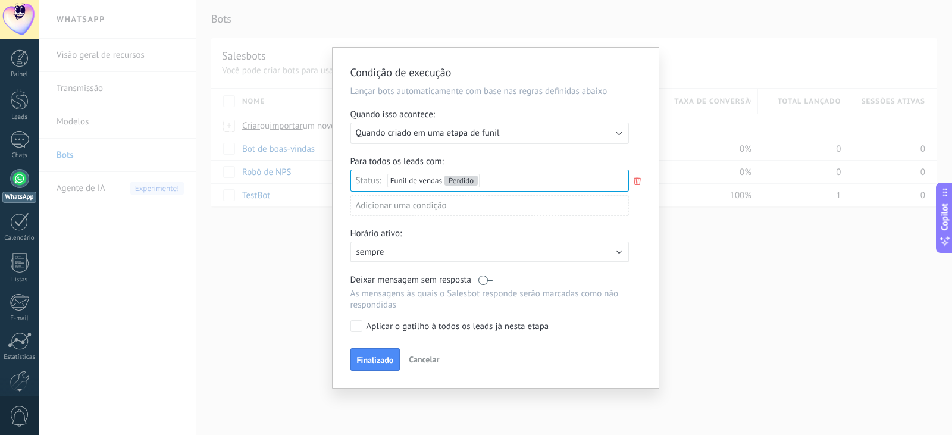
click at [297, 347] on span "Finalizado" at bounding box center [375, 360] width 37 height 8
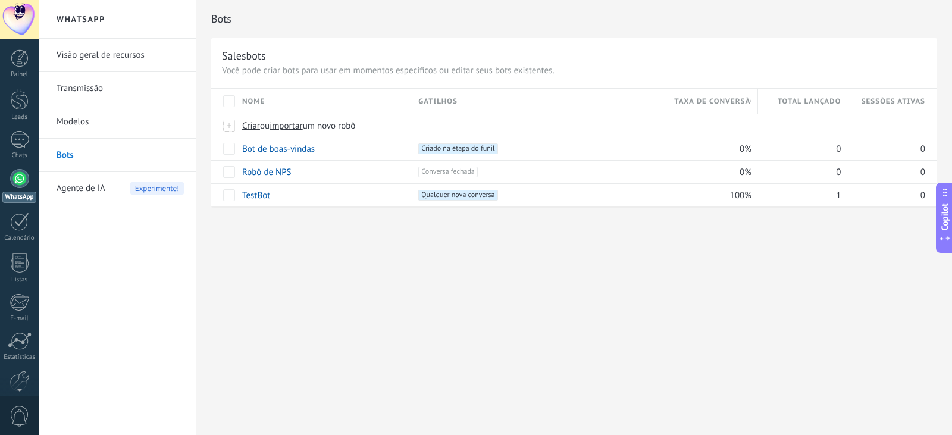
click at [141, 186] on span "Experimente!" at bounding box center [157, 188] width 54 height 12
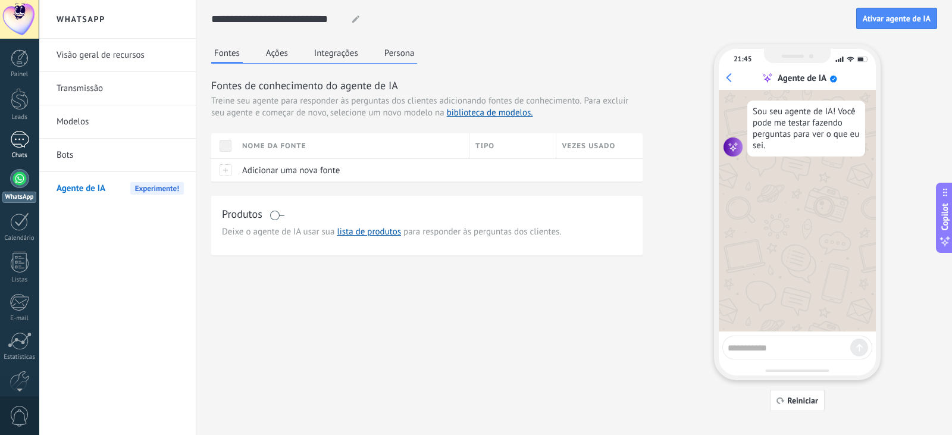
click at [17, 133] on div "1" at bounding box center [19, 139] width 19 height 17
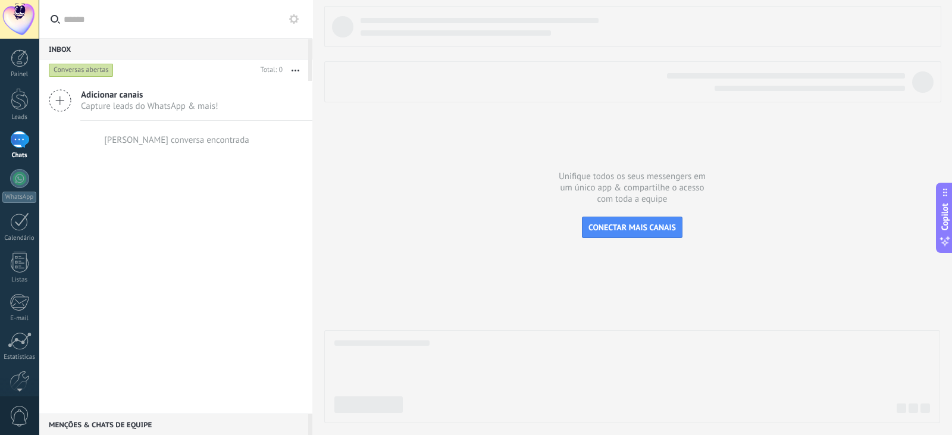
click at [162, 101] on span "Capture leads do WhatsApp & mais!" at bounding box center [149, 106] width 137 height 11
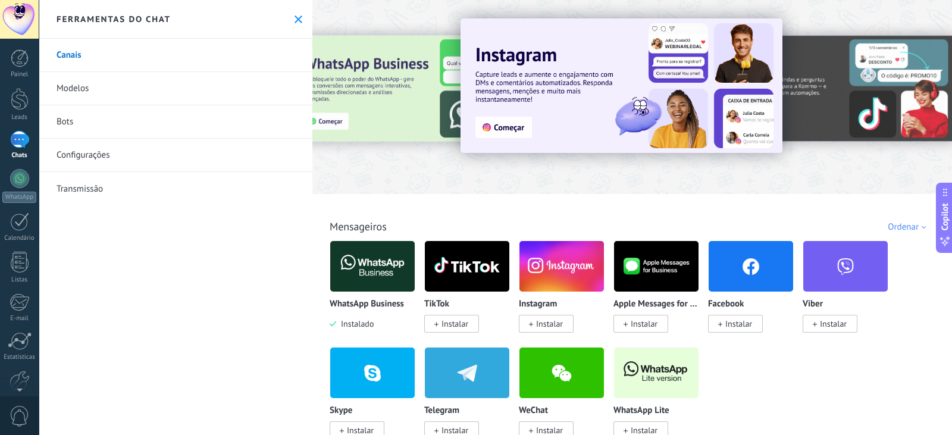
click at [297, 321] on span "Instalado" at bounding box center [354, 323] width 37 height 11
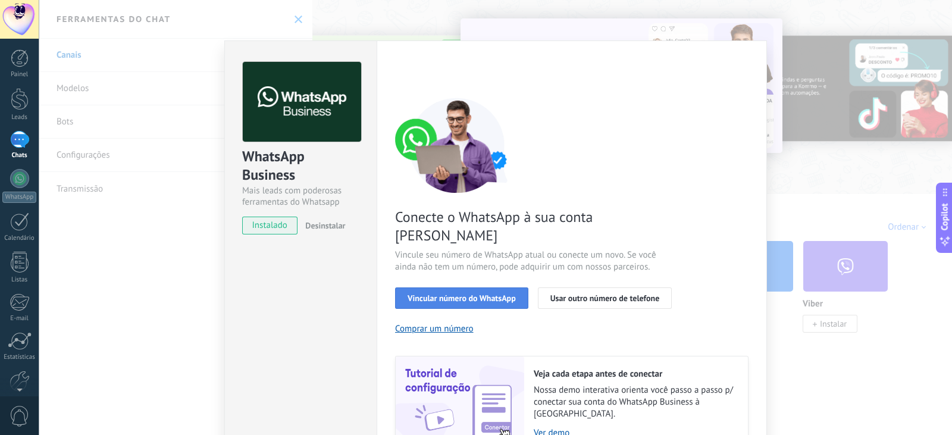
scroll to position [42, 0]
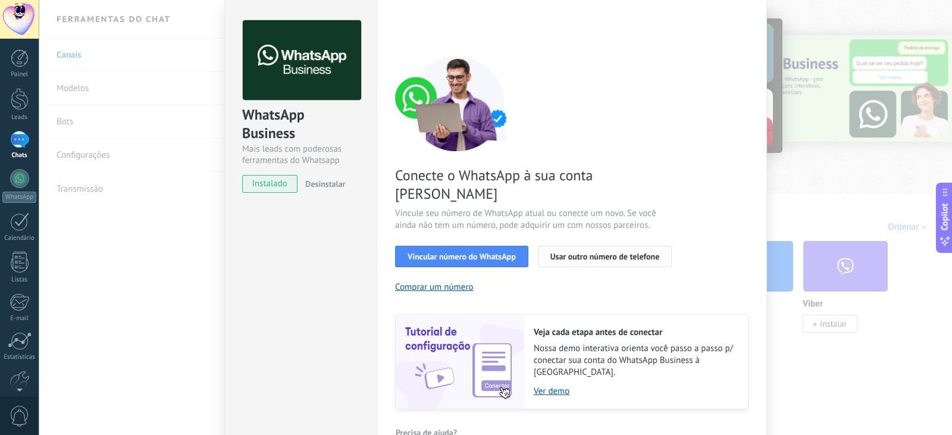
click at [297, 252] on span "Usar outro número de telefone" at bounding box center [604, 256] width 109 height 8
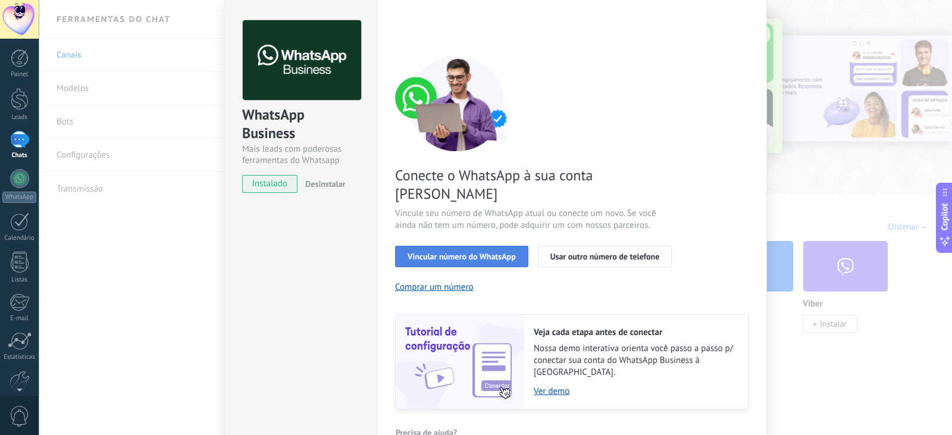
click at [297, 252] on span "Vincular número do WhatsApp" at bounding box center [462, 256] width 108 height 8
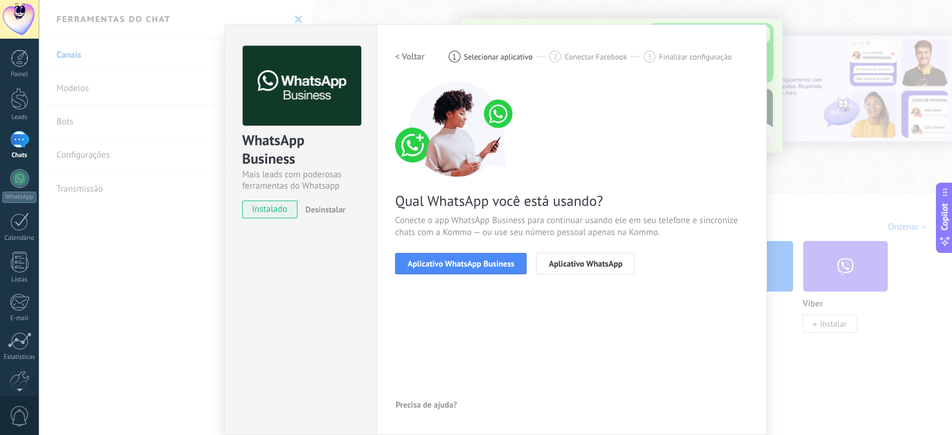
scroll to position [16, 0]
click at [297, 259] on span "Aplicativo WhatsApp" at bounding box center [586, 263] width 74 height 8
